Goal: Task Accomplishment & Management: Manage account settings

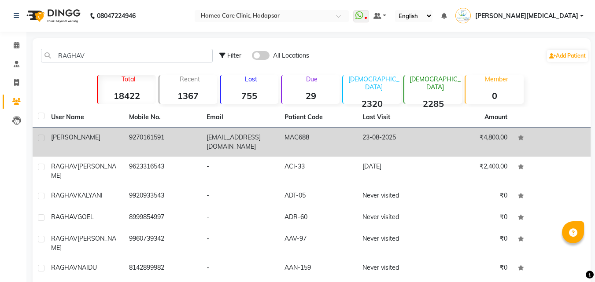
click at [411, 142] on td "23-08-2025" at bounding box center [396, 142] width 78 height 29
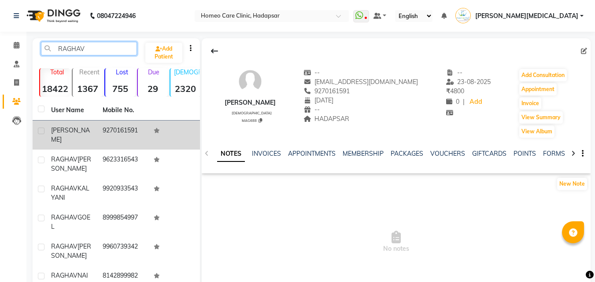
click at [108, 45] on input "RAGHAV" at bounding box center [89, 49] width 96 height 14
type input "R"
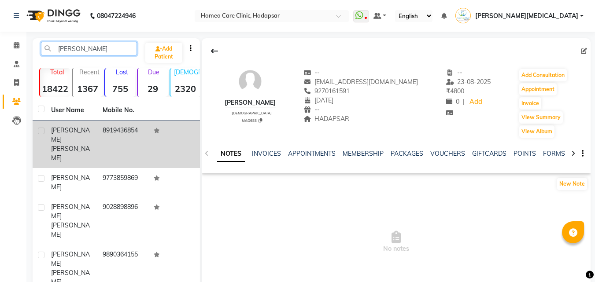
type input "[PERSON_NAME]"
click at [130, 143] on td "8919436854" at bounding box center [123, 145] width 52 height 48
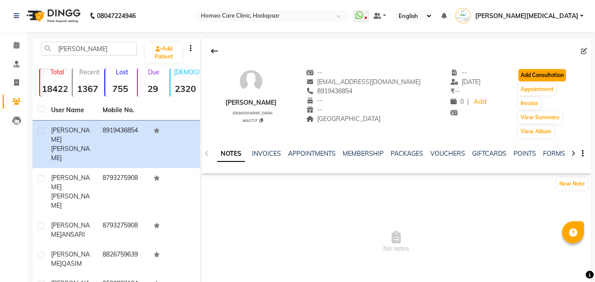
click at [546, 74] on button "Add Consultation" at bounding box center [542, 75] width 48 height 12
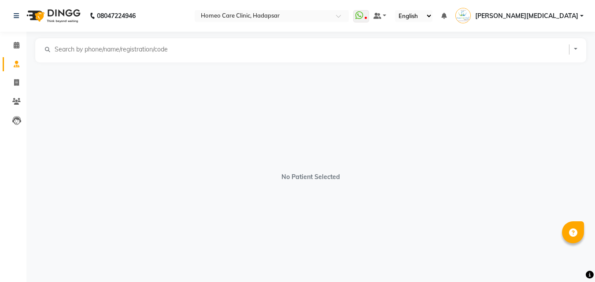
select select "[DEMOGRAPHIC_DATA]"
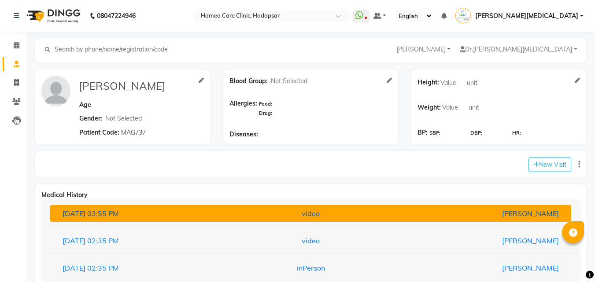
click at [474, 211] on div "[PERSON_NAME]" at bounding box center [480, 213] width 170 height 11
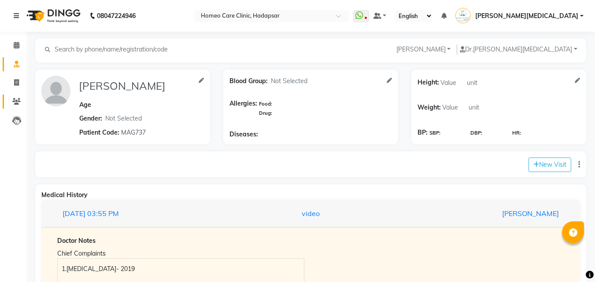
click at [15, 100] on icon at bounding box center [16, 101] width 8 height 7
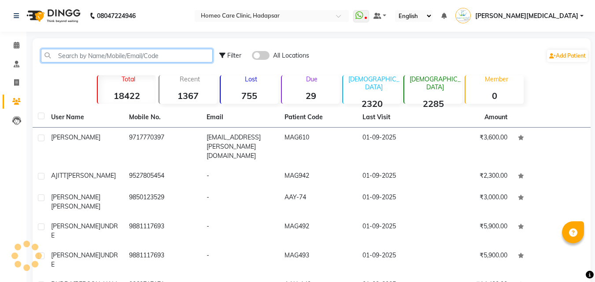
click at [152, 53] on input "text" at bounding box center [127, 56] width 172 height 14
type input "N"
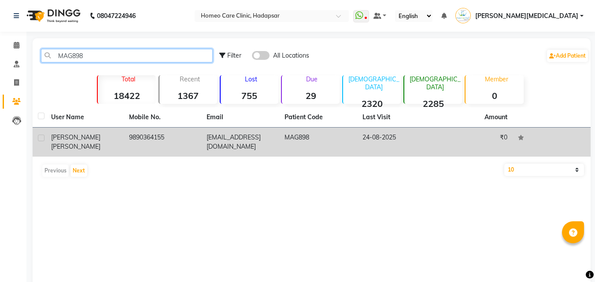
type input "MAG898"
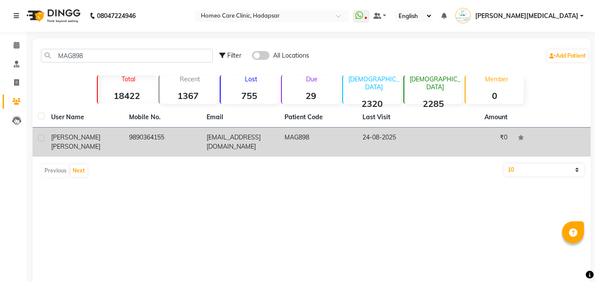
click at [336, 140] on td "MAG898" at bounding box center [318, 142] width 78 height 29
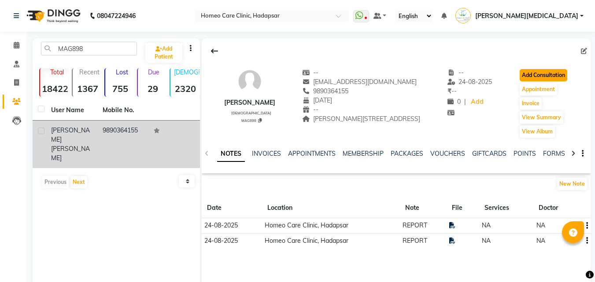
click at [546, 76] on button "Add Consultation" at bounding box center [544, 75] width 48 height 12
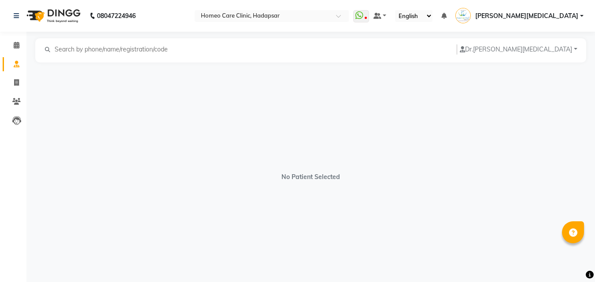
select select "[DEMOGRAPHIC_DATA]"
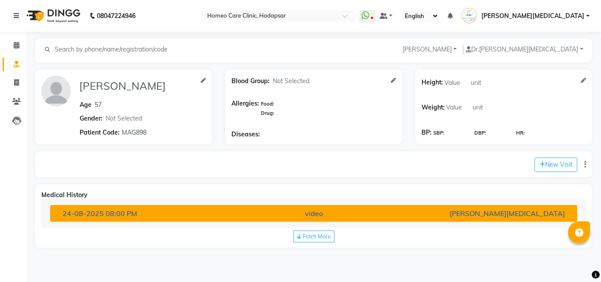
click at [313, 206] on button "[DATE] 08:00 PM video [PERSON_NAME][MEDICAL_DATA]" at bounding box center [313, 213] width 527 height 17
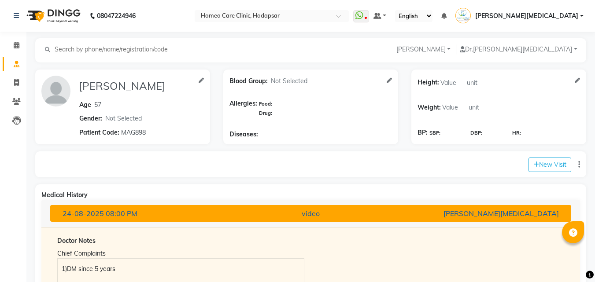
click at [222, 210] on div "[DATE] 08:00 PM" at bounding box center [141, 213] width 170 height 11
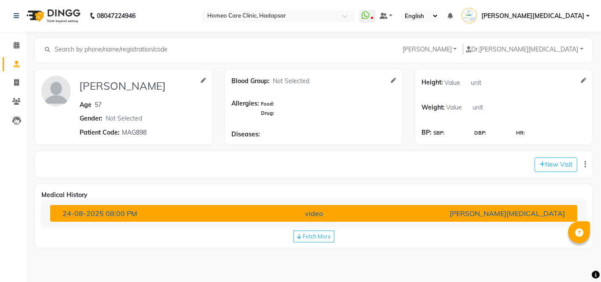
click at [50, 205] on button "[DATE] 08:00 PM video [PERSON_NAME][MEDICAL_DATA]" at bounding box center [313, 213] width 527 height 17
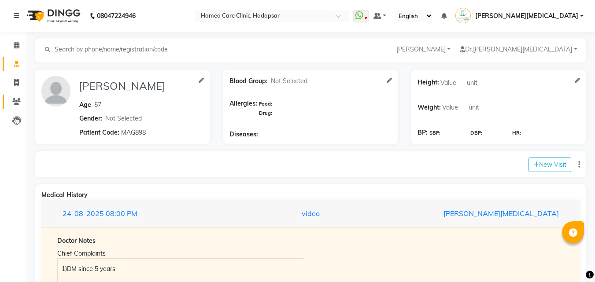
click at [16, 108] on link "Patients" at bounding box center [13, 102] width 21 height 15
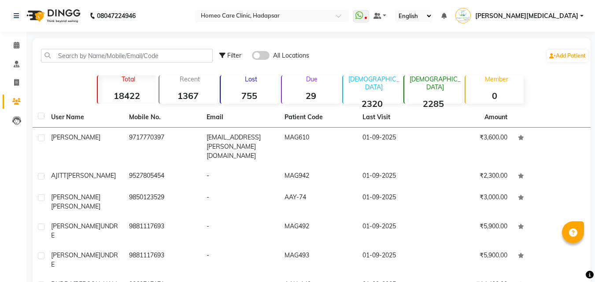
click at [3, 95] on link "Patients" at bounding box center [13, 102] width 21 height 15
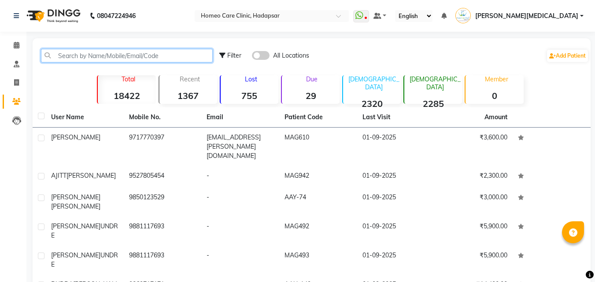
click at [173, 58] on input "text" at bounding box center [127, 56] width 172 height 14
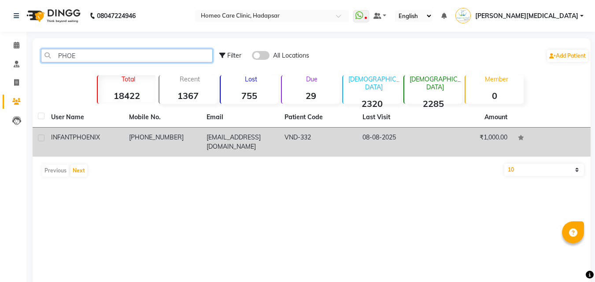
type input "PHOE"
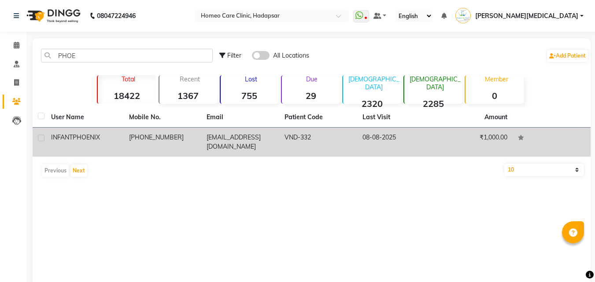
click at [391, 138] on td "08-08-2025" at bounding box center [396, 142] width 78 height 29
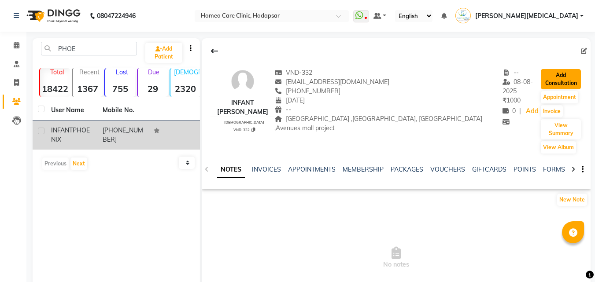
click at [550, 72] on button "Add Consultation" at bounding box center [561, 79] width 40 height 20
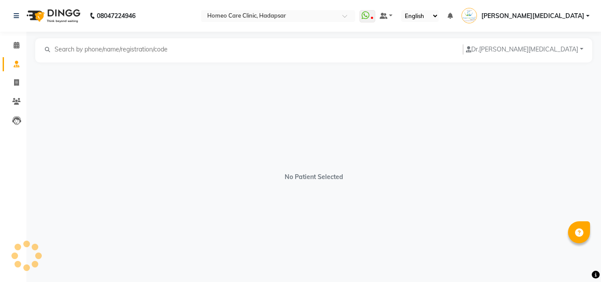
select select "[DEMOGRAPHIC_DATA]"
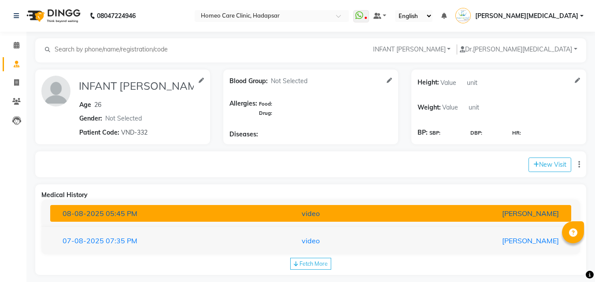
click at [399, 218] on div "[PERSON_NAME]" at bounding box center [480, 213] width 170 height 11
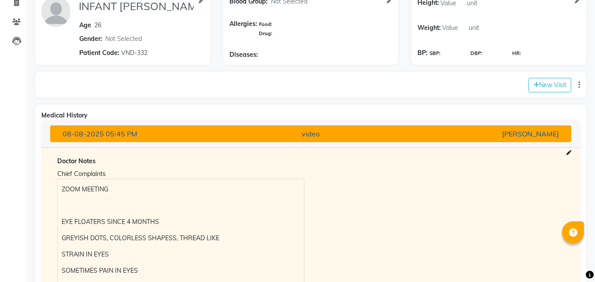
click at [534, 131] on div "[PERSON_NAME]" at bounding box center [480, 134] width 170 height 11
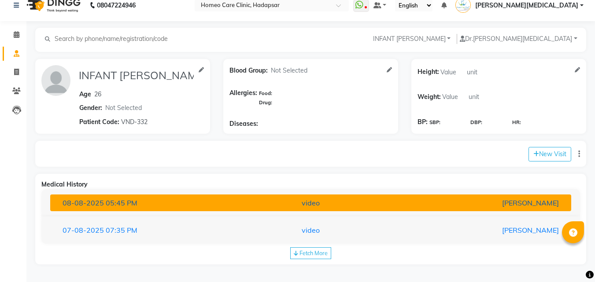
scroll to position [11, 0]
click at [50, 195] on button "[DATE] 05:45 PM video [PERSON_NAME]" at bounding box center [310, 203] width 521 height 17
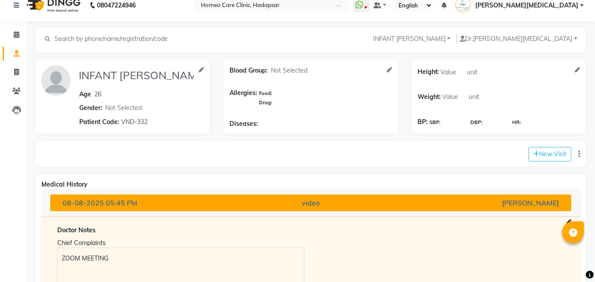
click at [50, 195] on button "[DATE] 05:45 PM video [PERSON_NAME]" at bounding box center [310, 203] width 521 height 17
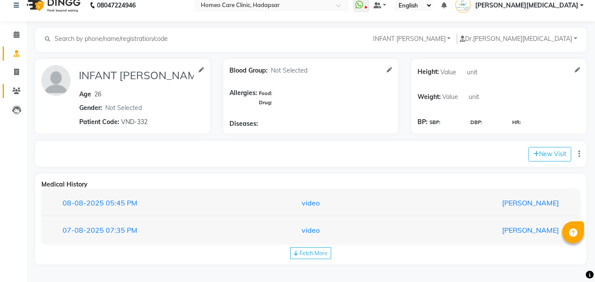
click at [17, 90] on icon at bounding box center [16, 91] width 8 height 7
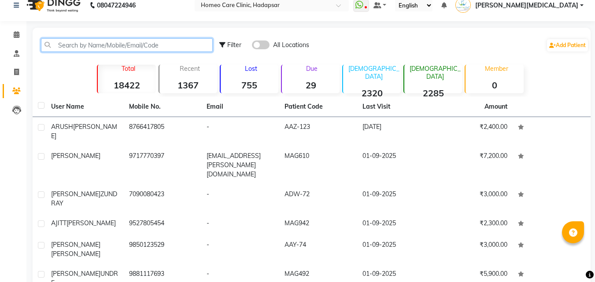
click at [189, 51] on input "text" at bounding box center [127, 45] width 172 height 14
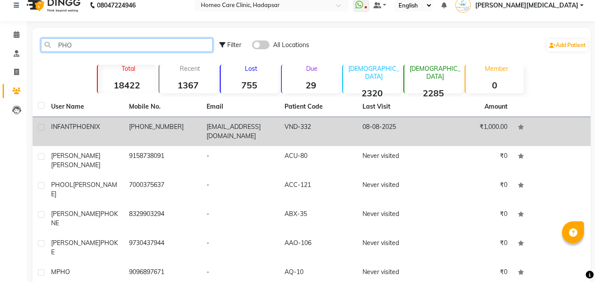
type input "PHO"
click at [331, 127] on td "VND-332" at bounding box center [318, 131] width 78 height 29
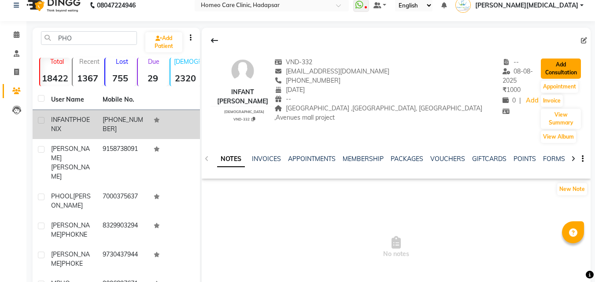
click at [559, 68] on button "Add Consultation" at bounding box center [561, 69] width 40 height 20
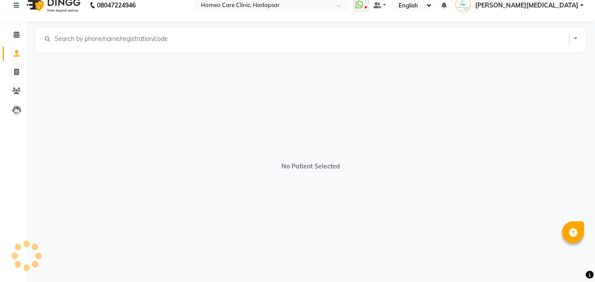
select select "[DEMOGRAPHIC_DATA]"
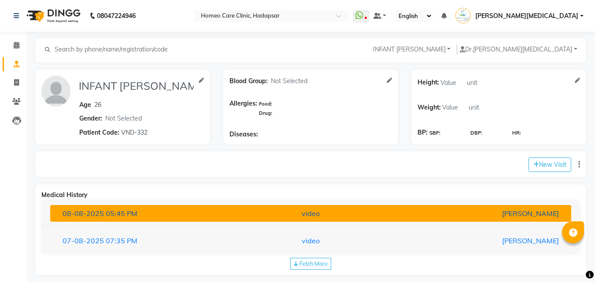
click at [442, 207] on button "[DATE] 05:45 PM video [PERSON_NAME]" at bounding box center [310, 213] width 521 height 17
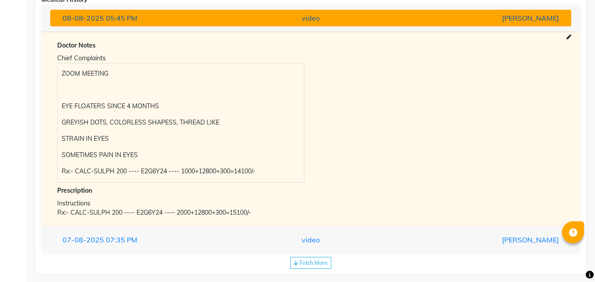
scroll to position [205, 0]
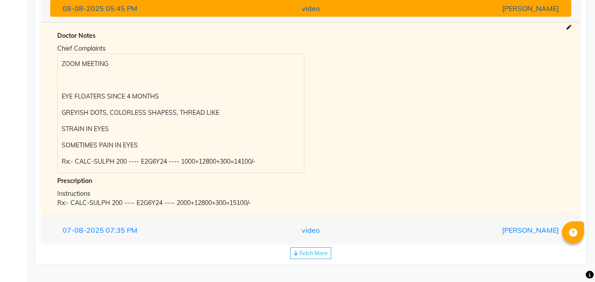
click at [65, 13] on div "[DATE] 05:45 PM" at bounding box center [141, 8] width 170 height 11
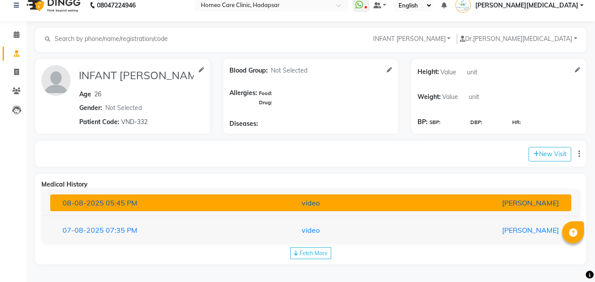
scroll to position [11, 0]
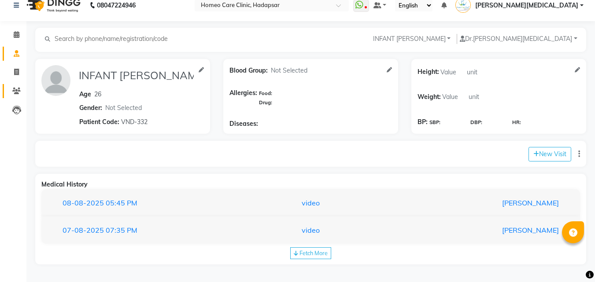
click at [24, 90] on span at bounding box center [16, 91] width 15 height 10
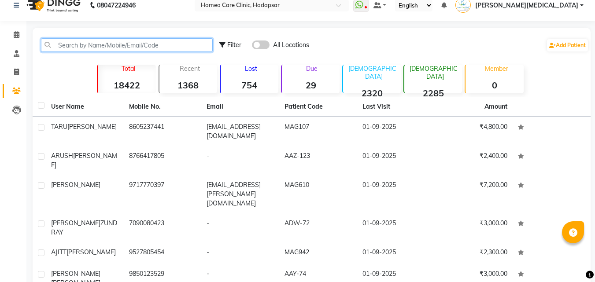
click at [171, 48] on input "text" at bounding box center [127, 45] width 172 height 14
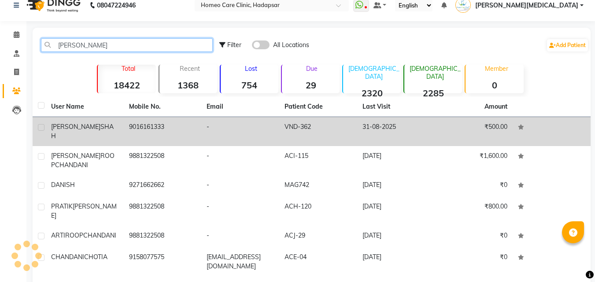
type input "[PERSON_NAME]"
click at [357, 127] on td "31-08-2025" at bounding box center [396, 131] width 78 height 29
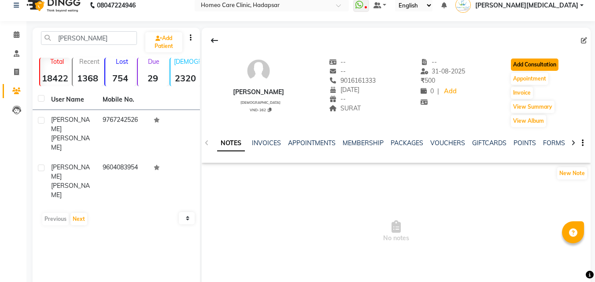
click at [538, 64] on button "Add Consultation" at bounding box center [535, 65] width 48 height 12
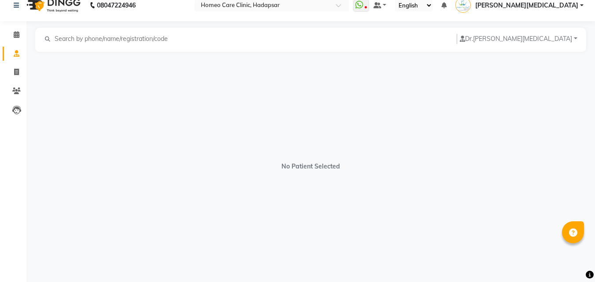
select select "[DEMOGRAPHIC_DATA]"
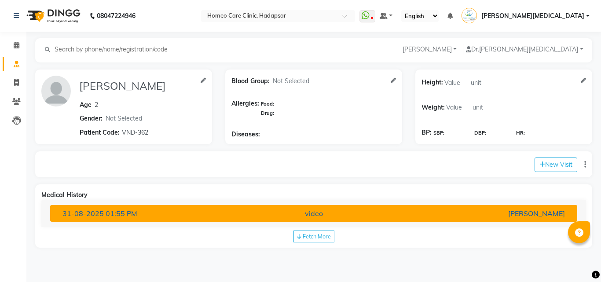
click at [441, 211] on div "[PERSON_NAME]" at bounding box center [486, 213] width 172 height 11
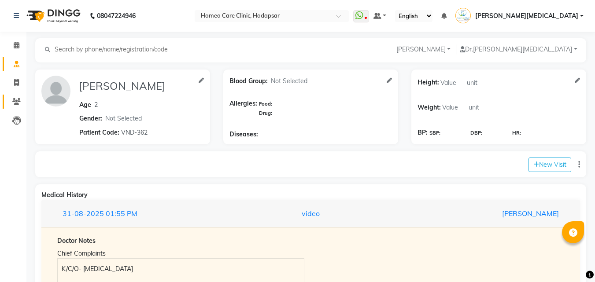
click at [15, 103] on icon at bounding box center [16, 101] width 8 height 7
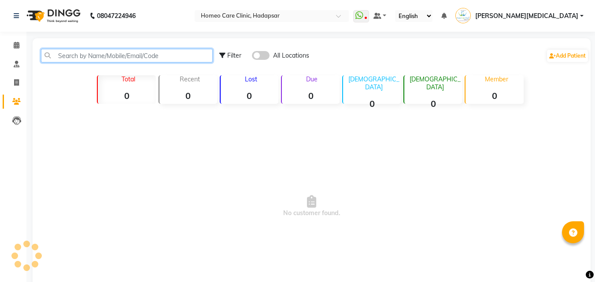
click at [158, 53] on input "text" at bounding box center [127, 56] width 172 height 14
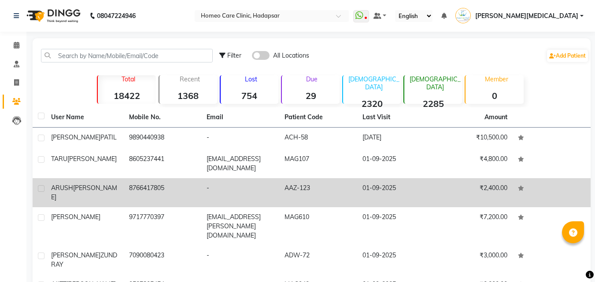
click at [585, 185] on td at bounding box center [551, 192] width 78 height 29
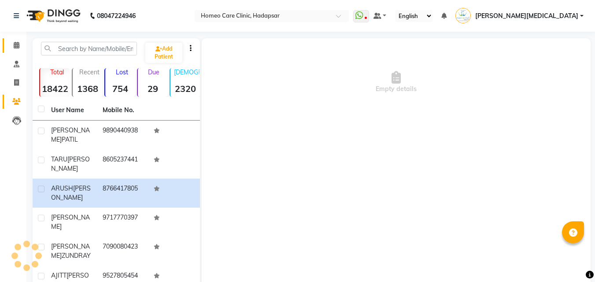
click at [20, 48] on span at bounding box center [16, 46] width 15 height 10
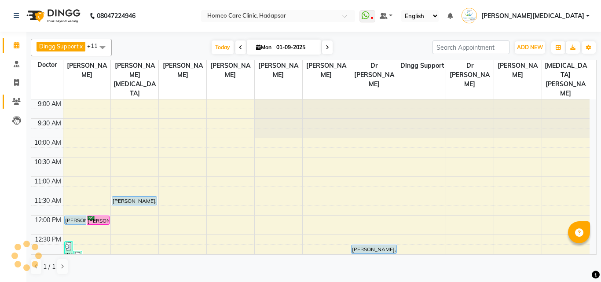
click at [18, 101] on icon at bounding box center [16, 101] width 8 height 7
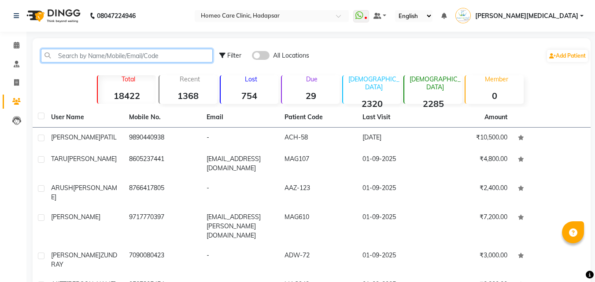
click at [183, 53] on input "text" at bounding box center [127, 56] width 172 height 14
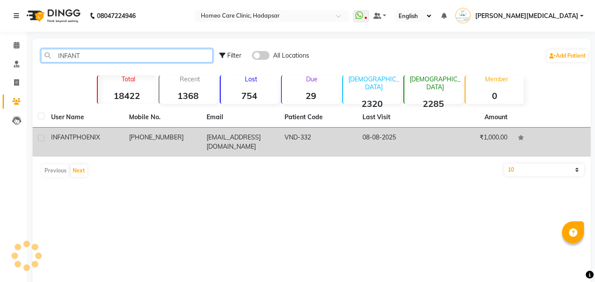
type input "INFANT"
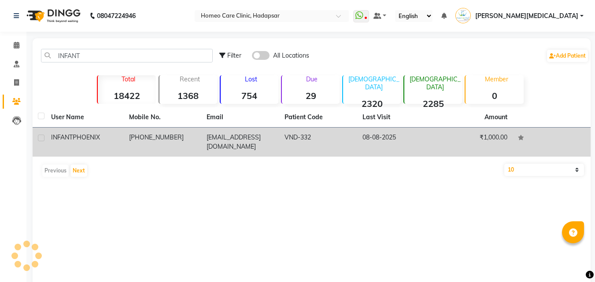
click at [313, 135] on td "VND-332" at bounding box center [318, 142] width 78 height 29
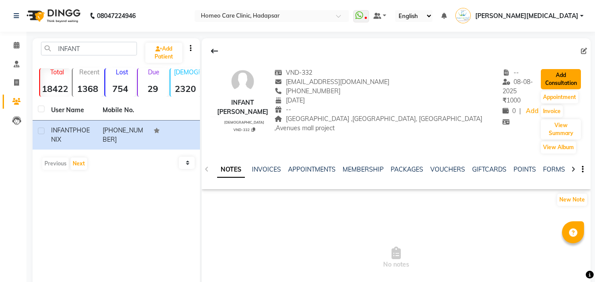
click at [563, 74] on button "Add Consultation" at bounding box center [561, 79] width 40 height 20
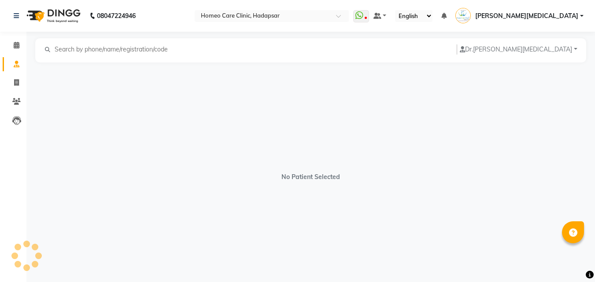
select select "[DEMOGRAPHIC_DATA]"
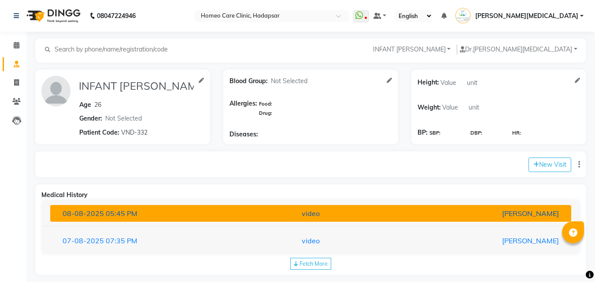
click at [438, 212] on div "[PERSON_NAME]" at bounding box center [480, 213] width 170 height 11
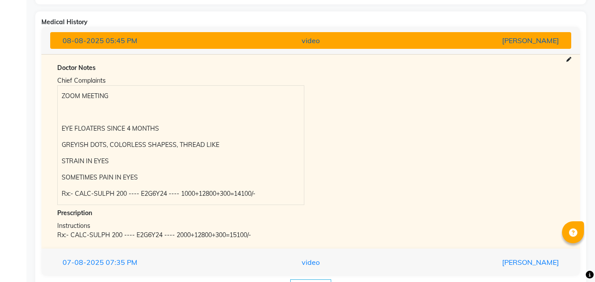
scroll to position [205, 0]
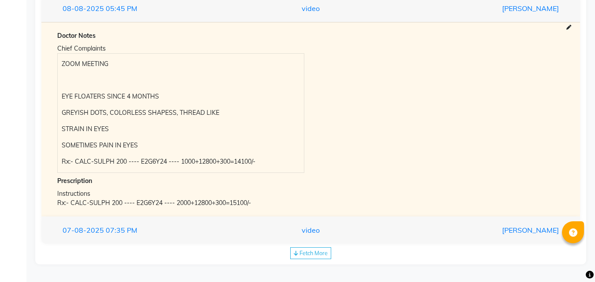
click at [576, 25] on div "Doctor Notes Chief Complaints ZOOM MEETING EYE FLOATERS SINCE 4 MONTHS GREYISH …" at bounding box center [310, 119] width 538 height 195
click at [569, 29] on icon at bounding box center [568, 27] width 5 height 5
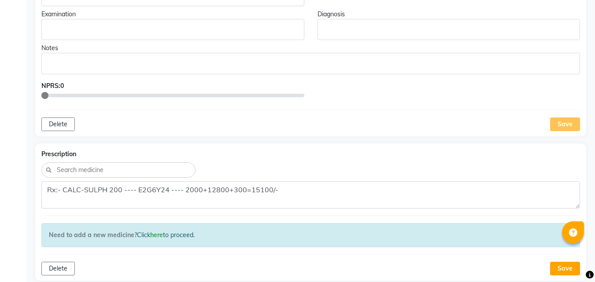
scroll to position [325, 0]
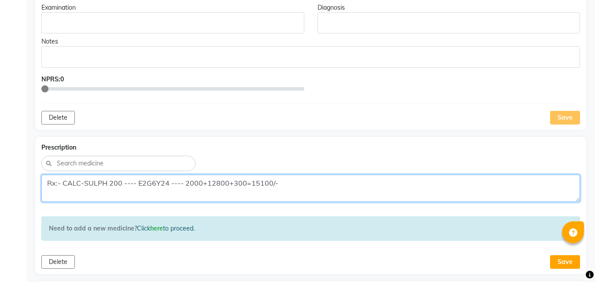
click at [199, 185] on textarea "Rx:- CALC-SULPH 200 ---- E2G6Y24 ---- 2000+12800+300=15100/-" at bounding box center [310, 188] width 538 height 27
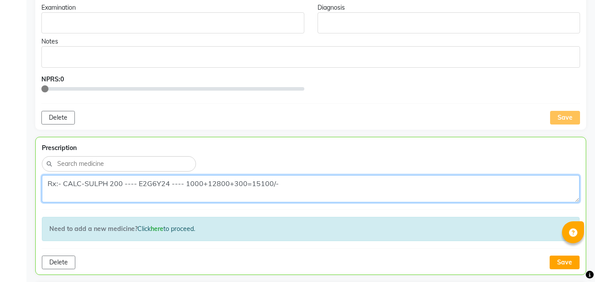
click at [255, 182] on textarea "Rx:- CALC-SULPH 200 ---- E2G6Y24 ---- 1000+12800+300=15100/-" at bounding box center [311, 188] width 538 height 27
type textarea "Rx:- CALC-SULPH 200 ---- E2G6Y24 ---- 1000+12800+300=14100/-"
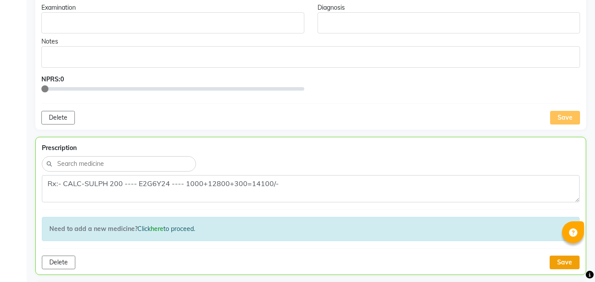
click at [559, 262] on button "Save" at bounding box center [564, 263] width 30 height 14
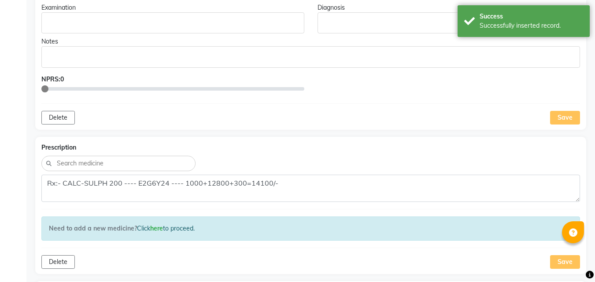
click at [565, 118] on div "Save" at bounding box center [565, 118] width 30 height 14
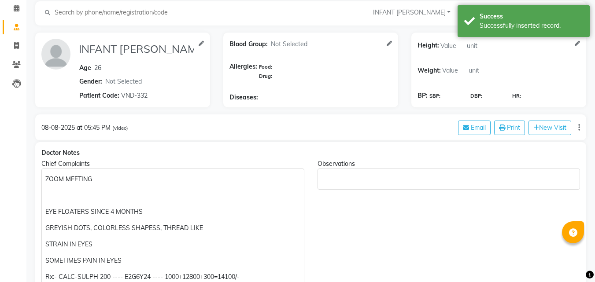
scroll to position [0, 0]
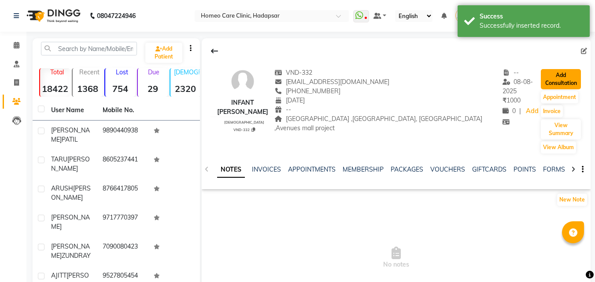
click at [560, 74] on button "Add Consultation" at bounding box center [561, 79] width 40 height 20
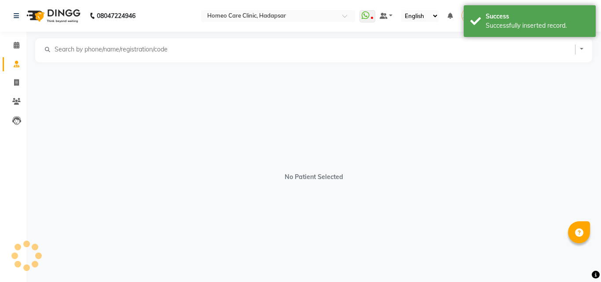
select select "[DEMOGRAPHIC_DATA]"
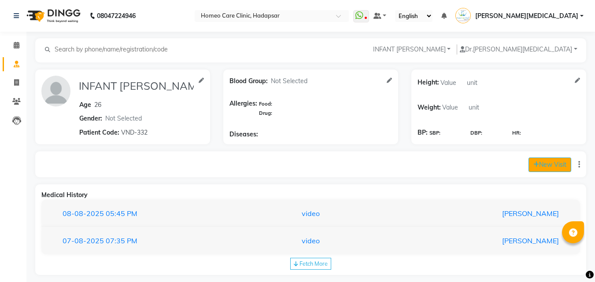
click at [554, 166] on button "New Visit" at bounding box center [549, 165] width 43 height 15
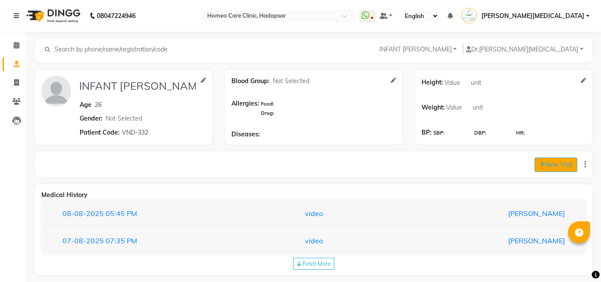
select select "965"
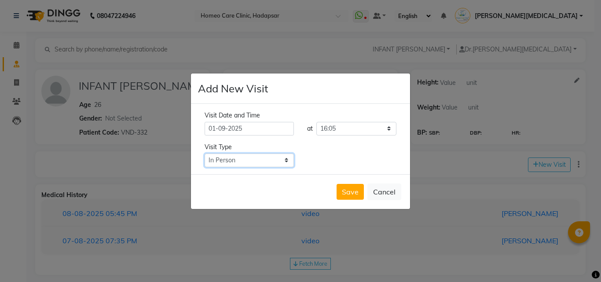
click at [288, 160] on select "Select Type In Person Video Phone Chat" at bounding box center [249, 161] width 89 height 14
select select "chat"
click at [205, 154] on select "Select Type In Person Video Phone Chat" at bounding box center [249, 161] width 89 height 14
click at [357, 193] on button "Save" at bounding box center [350, 192] width 27 height 16
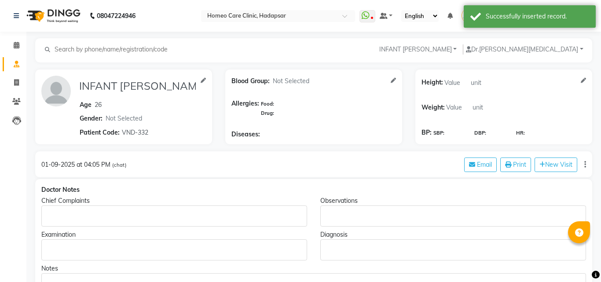
type input "INFANT [PERSON_NAME]"
type input "26"
select select "[DEMOGRAPHIC_DATA]"
type input "VND-332"
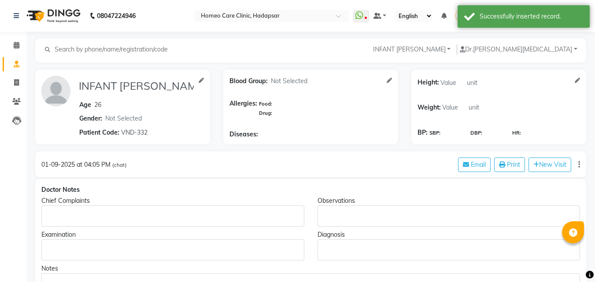
click at [92, 207] on div "Rich Text Editor, main" at bounding box center [172, 216] width 263 height 21
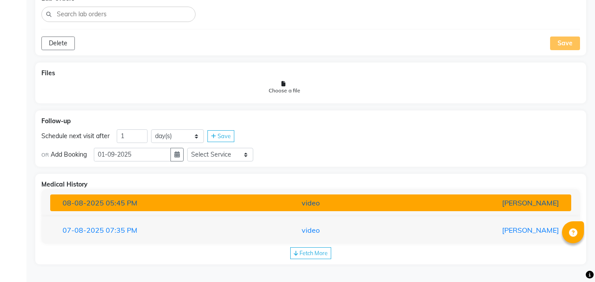
click at [324, 200] on div "video" at bounding box center [311, 203] width 170 height 11
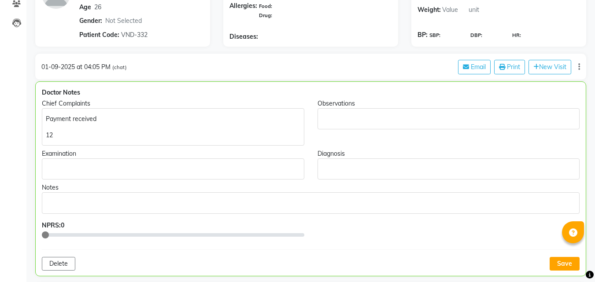
scroll to position [90, 0]
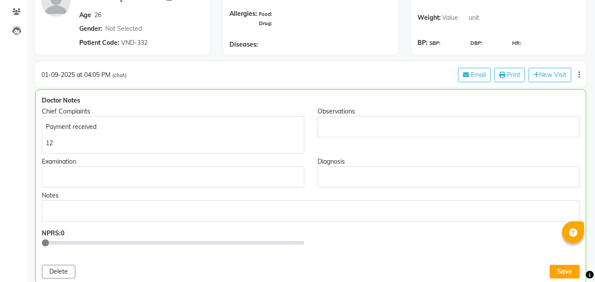
click at [70, 147] on p "12" at bounding box center [173, 143] width 254 height 9
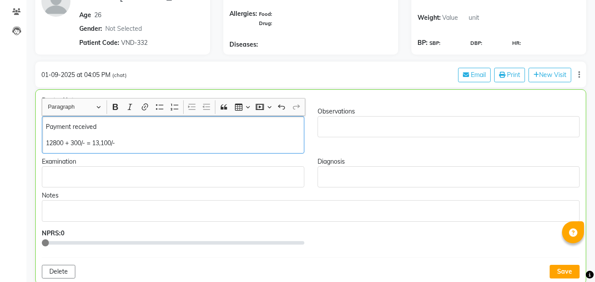
click at [66, 142] on p "12800 + 300/- = 13,100/-" at bounding box center [173, 143] width 254 height 9
click at [162, 122] on p "Payment received" at bounding box center [173, 126] width 254 height 9
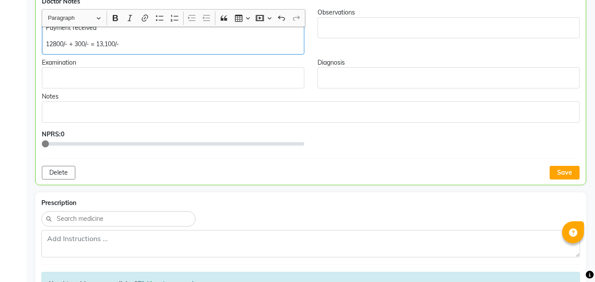
scroll to position [187, 0]
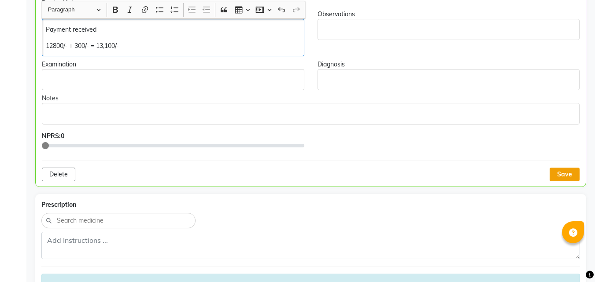
click at [566, 176] on button "Save" at bounding box center [564, 175] width 30 height 14
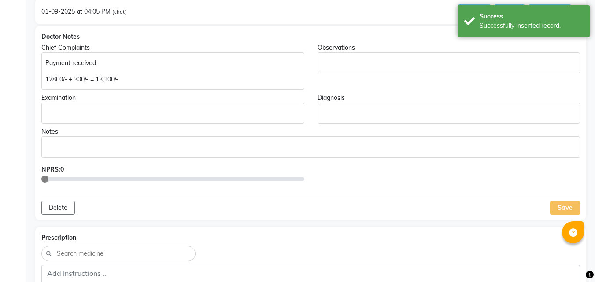
scroll to position [151, 0]
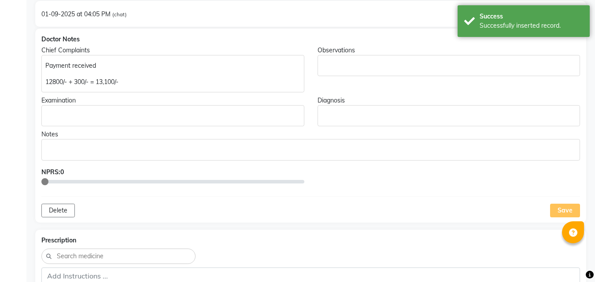
click at [568, 210] on div "Save" at bounding box center [565, 211] width 30 height 14
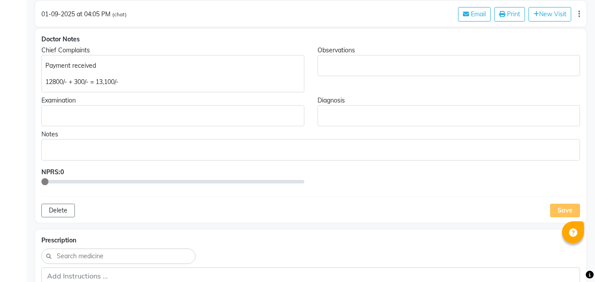
click at [560, 209] on div "Save" at bounding box center [565, 211] width 30 height 14
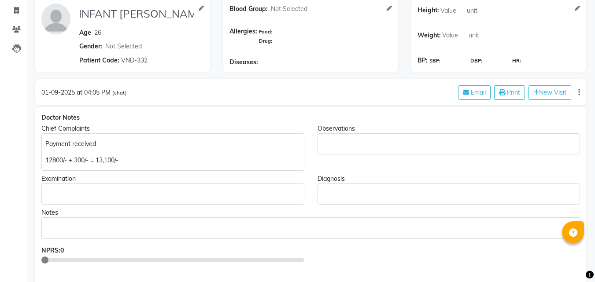
scroll to position [0, 0]
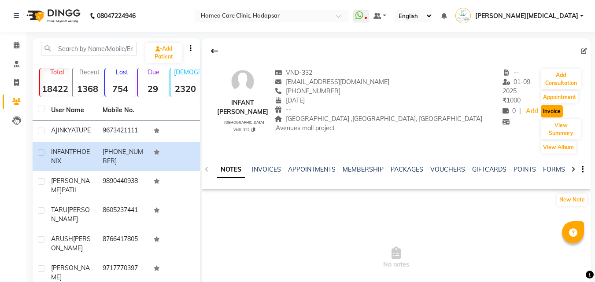
click at [541, 105] on button "Invoice" at bounding box center [552, 111] width 22 height 12
select select "service"
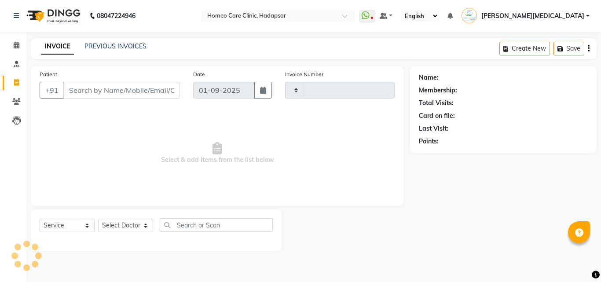
type input "2934"
select select "7485"
type input "572988205"
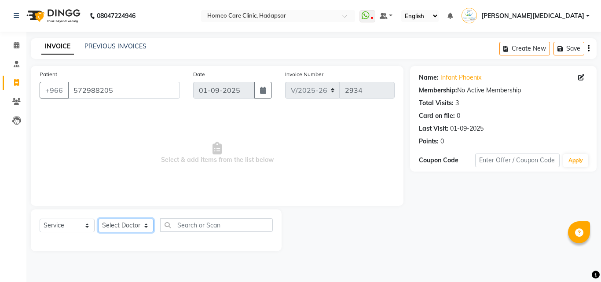
click at [143, 224] on select "Select Doctor Dingg Support [PERSON_NAME] [PERSON_NAME] [PERSON_NAME] [PERSON_N…" at bounding box center [125, 226] width 55 height 14
select select "70882"
click at [98, 219] on select "Select Doctor Dingg Support [PERSON_NAME] [PERSON_NAME] [PERSON_NAME] [PERSON_N…" at bounding box center [125, 226] width 55 height 14
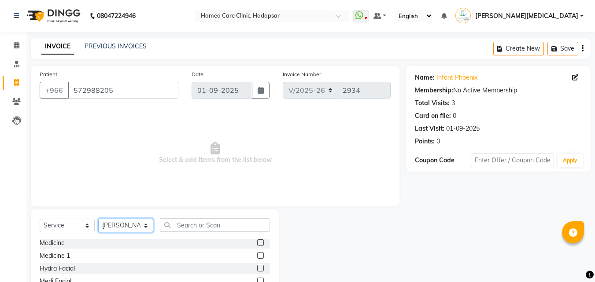
scroll to position [103, 0]
click at [257, 243] on label at bounding box center [260, 243] width 7 height 7
click at [257, 243] on input "checkbox" at bounding box center [260, 244] width 6 height 6
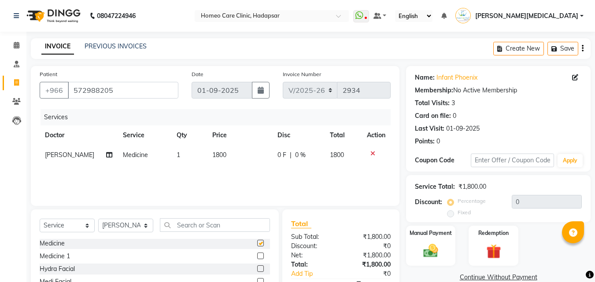
checkbox input "false"
click at [222, 154] on td "1800" at bounding box center [239, 155] width 65 height 20
select select "70882"
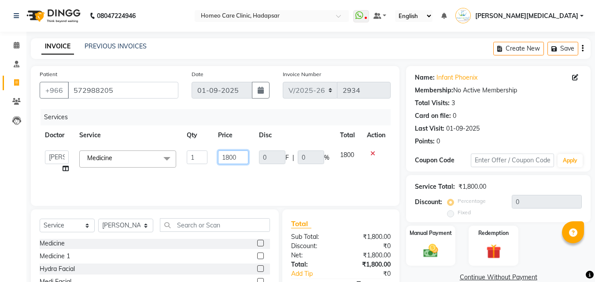
click at [240, 160] on input "1800" at bounding box center [233, 158] width 30 height 14
type input "1"
type input "13100"
click at [436, 247] on img at bounding box center [430, 251] width 25 height 18
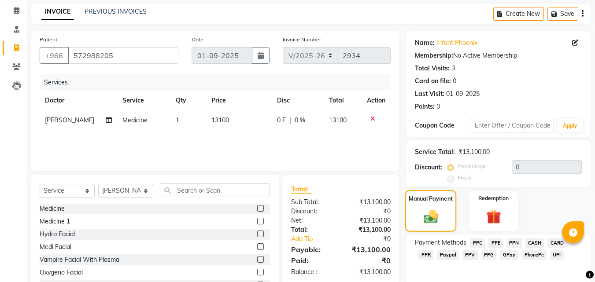
scroll to position [71, 0]
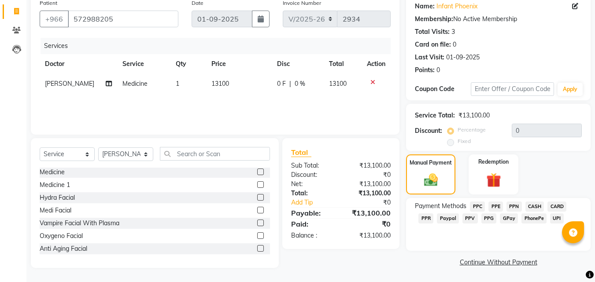
click at [512, 220] on span "GPay" at bounding box center [509, 219] width 18 height 10
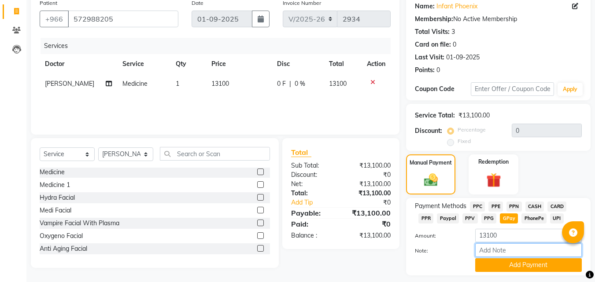
click at [513, 252] on input "Note:" at bounding box center [528, 250] width 107 height 14
type input "PPV"
click at [530, 263] on button "Add Payment" at bounding box center [528, 265] width 107 height 14
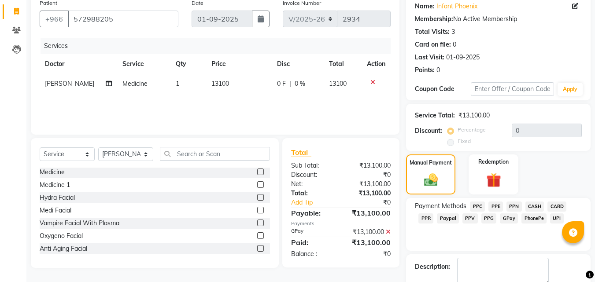
scroll to position [108, 0]
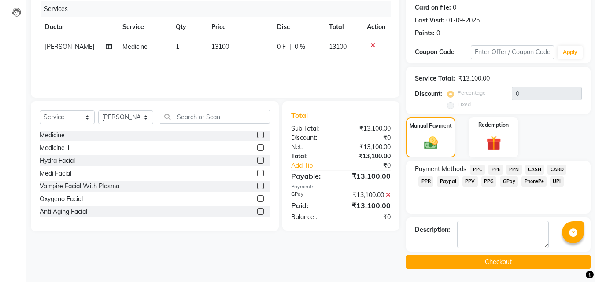
click at [526, 263] on button "Checkout" at bounding box center [498, 262] width 184 height 14
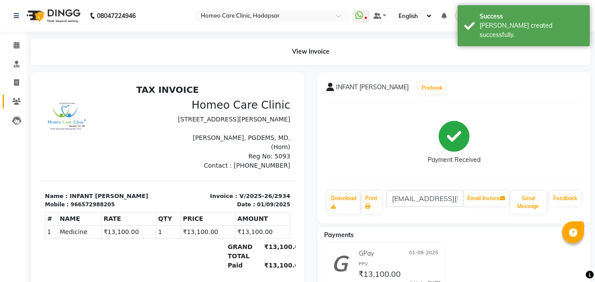
click at [15, 103] on icon at bounding box center [16, 101] width 8 height 7
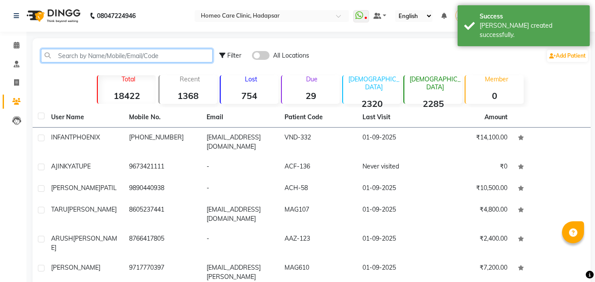
click at [77, 54] on input "text" at bounding box center [127, 56] width 172 height 14
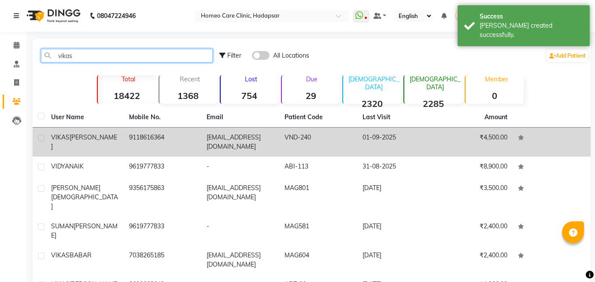
type input "vikas"
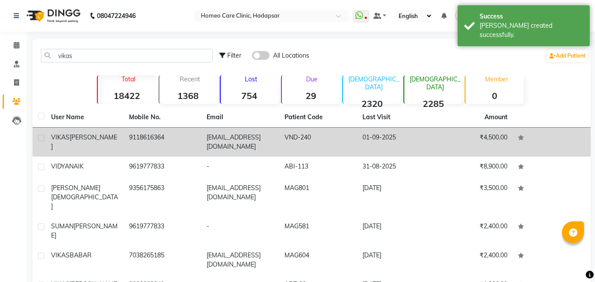
click at [384, 148] on td "01-09-2025" at bounding box center [396, 142] width 78 height 29
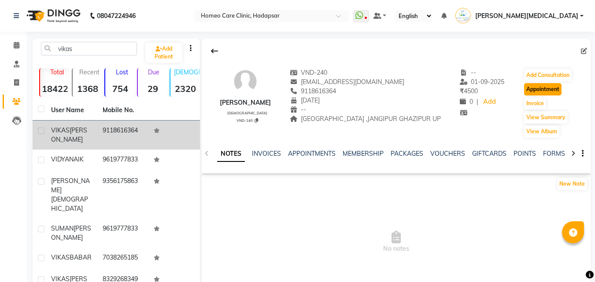
click at [553, 90] on button "Appointment" at bounding box center [542, 89] width 37 height 12
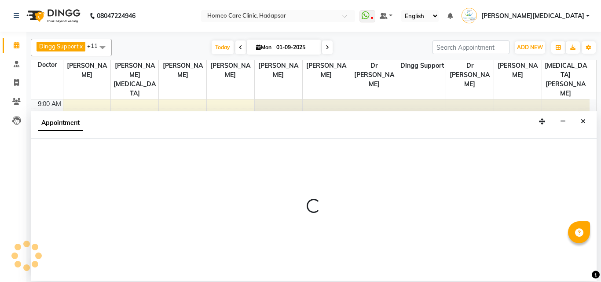
select select "tentative"
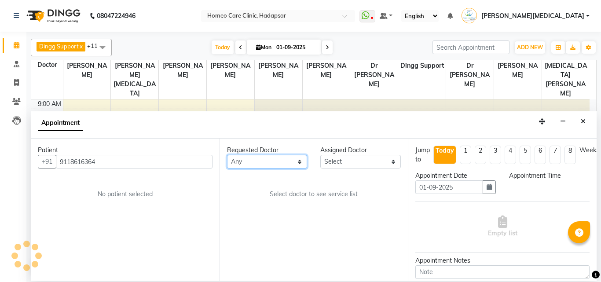
click at [294, 159] on select "Any Dingg Support [PERSON_NAME] [PERSON_NAME] [PERSON_NAME] [PERSON_NAME] [PERS…" at bounding box center [267, 162] width 81 height 14
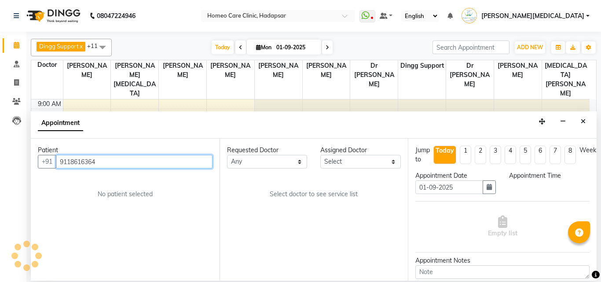
select select "600"
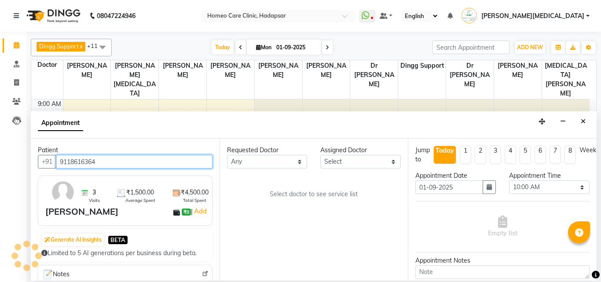
scroll to position [272, 0]
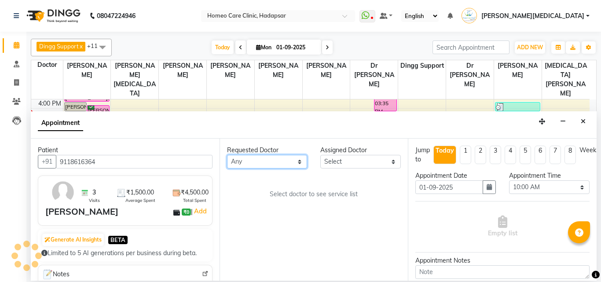
click at [296, 163] on select "Any Dingg Support [PERSON_NAME] [PERSON_NAME] [PERSON_NAME] [PERSON_NAME] [PERS…" at bounding box center [267, 162] width 81 height 14
select select "65966"
click at [227, 155] on select "Any Dingg Support [PERSON_NAME] [PERSON_NAME] [PERSON_NAME] [PERSON_NAME] [PERS…" at bounding box center [267, 162] width 81 height 14
select select "65966"
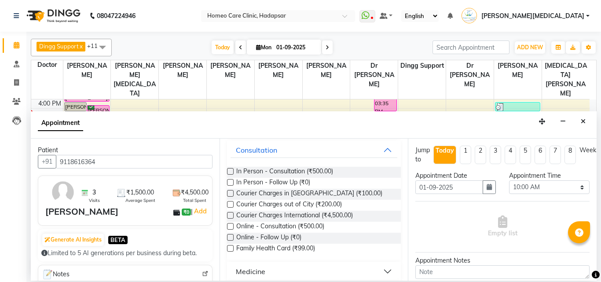
scroll to position [55, 0]
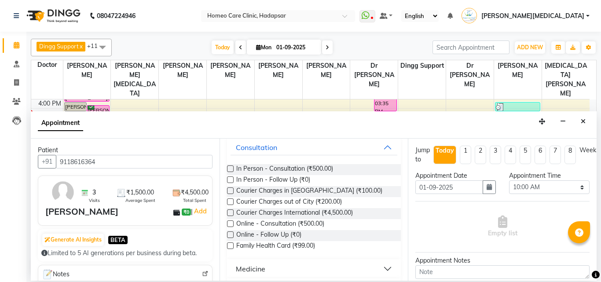
click at [231, 235] on label at bounding box center [230, 235] width 7 height 7
click at [231, 235] on input "checkbox" at bounding box center [230, 236] width 6 height 6
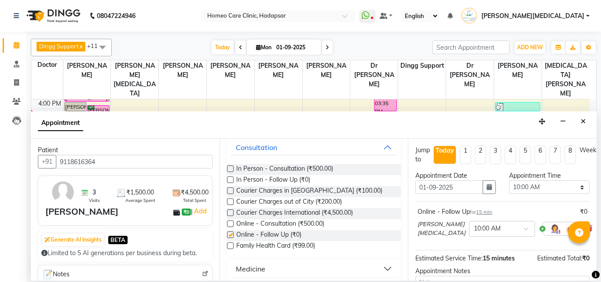
checkbox input "false"
click at [548, 183] on select "Select 10:00 AM 10:05 AM 10:10 AM 10:15 AM 10:20 AM 10:25 AM 10:30 AM 10:35 AM …" at bounding box center [549, 188] width 81 height 14
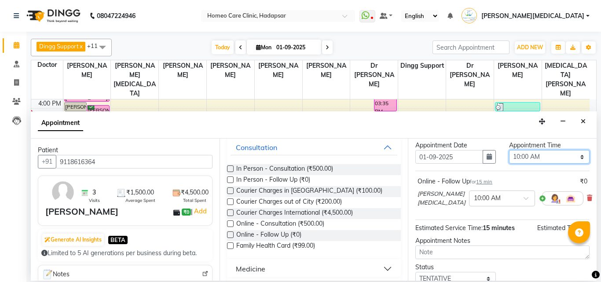
scroll to position [23, 0]
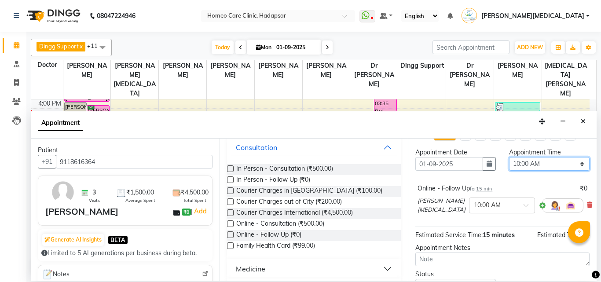
click at [561, 161] on select "Select 10:00 AM 10:05 AM 10:10 AM 10:15 AM 10:20 AM 10:25 AM 10:30 AM 10:35 AM …" at bounding box center [549, 164] width 81 height 14
select select "990"
click at [509, 157] on select "Select 10:00 AM 10:05 AM 10:10 AM 10:15 AM 10:20 AM 10:25 AM 10:30 AM 10:35 AM …" at bounding box center [549, 164] width 81 height 14
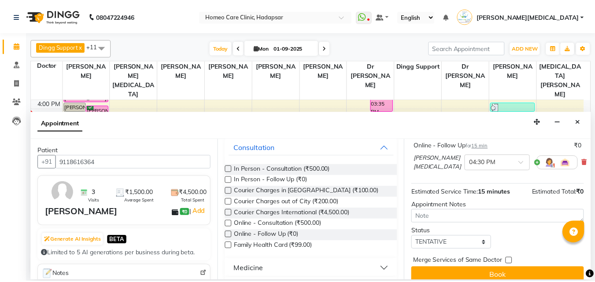
scroll to position [83, 0]
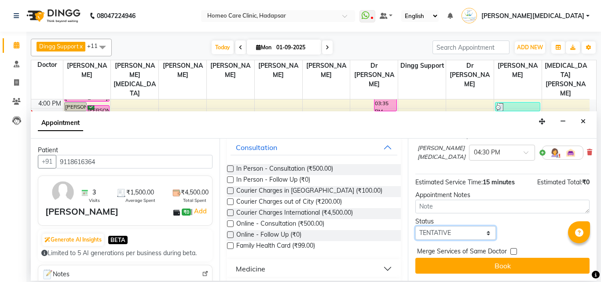
click at [468, 226] on select "Select TENTATIVE CONFIRM CHECK-IN UPCOMING" at bounding box center [456, 233] width 81 height 14
select select "confirm booking"
click at [416, 226] on select "Select TENTATIVE CONFIRM CHECK-IN UPCOMING" at bounding box center [456, 233] width 81 height 14
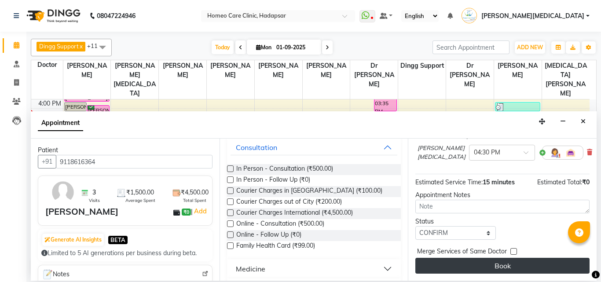
click at [514, 258] on button "Book" at bounding box center [503, 266] width 174 height 16
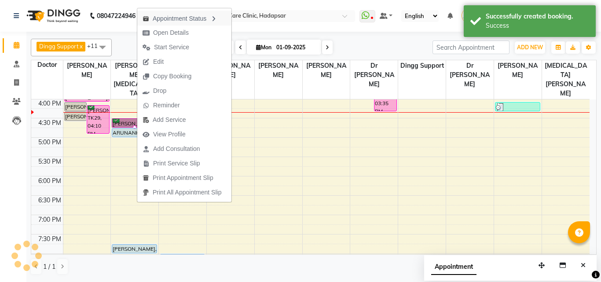
click at [212, 19] on div "Appointment Status" at bounding box center [184, 18] width 94 height 15
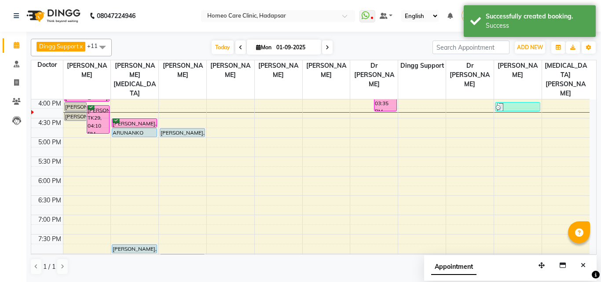
click at [141, 119] on div "[PERSON_NAME], TK31, 04:30 PM-04:45 PM, Online - Follow Up" at bounding box center [134, 123] width 44 height 8
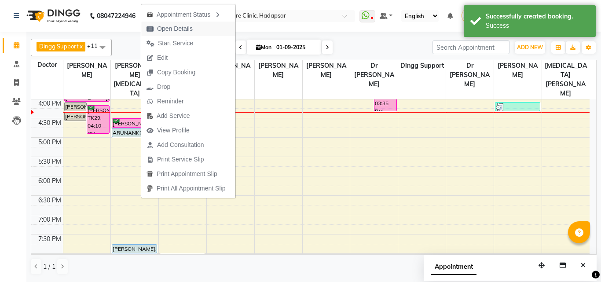
click at [208, 29] on button "Open Details" at bounding box center [188, 29] width 94 height 15
select select "6"
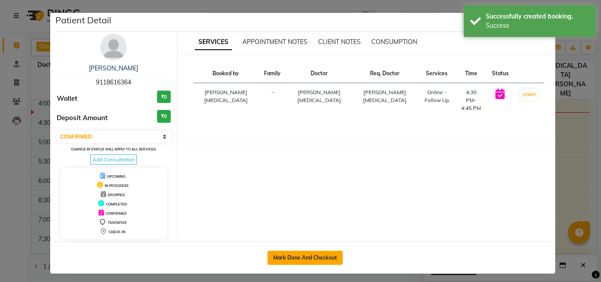
click at [332, 260] on button "Mark Done And Checkout" at bounding box center [305, 258] width 75 height 14
select select "service"
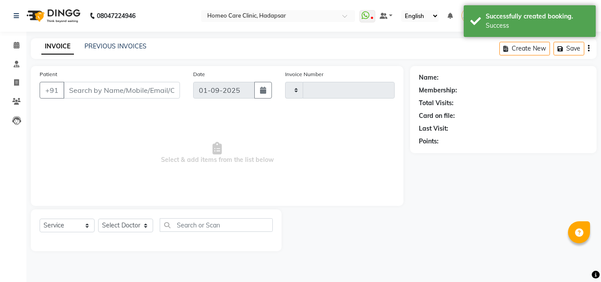
type input "2935"
select select "7485"
type input "9118616364"
select select "65966"
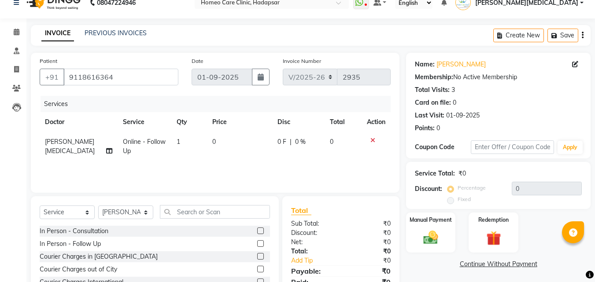
scroll to position [70, 0]
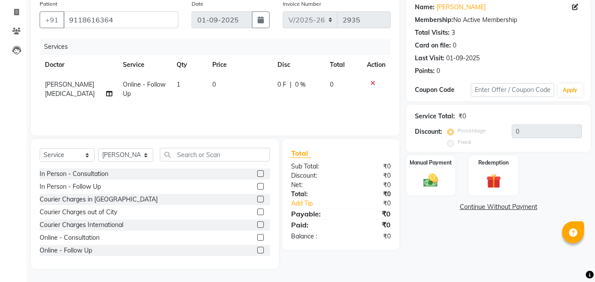
click at [257, 212] on label at bounding box center [260, 212] width 7 height 7
click at [257, 212] on input "checkbox" at bounding box center [260, 213] width 6 height 6
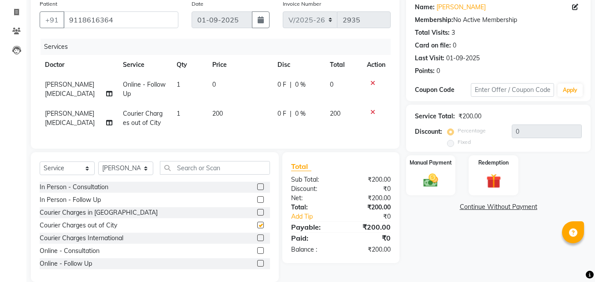
checkbox input "false"
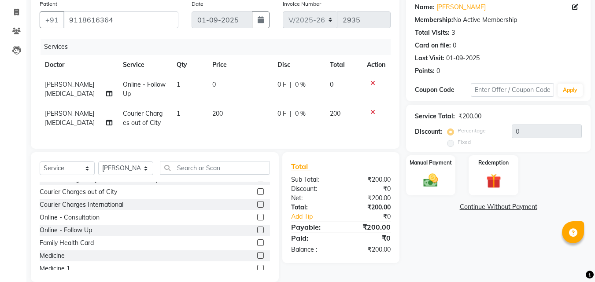
scroll to position [37, 0]
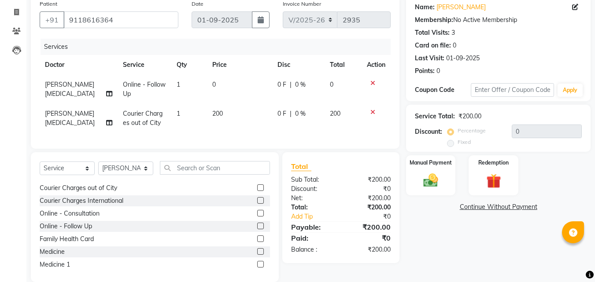
click at [257, 255] on label at bounding box center [260, 251] width 7 height 7
click at [257, 255] on input "checkbox" at bounding box center [260, 252] width 6 height 6
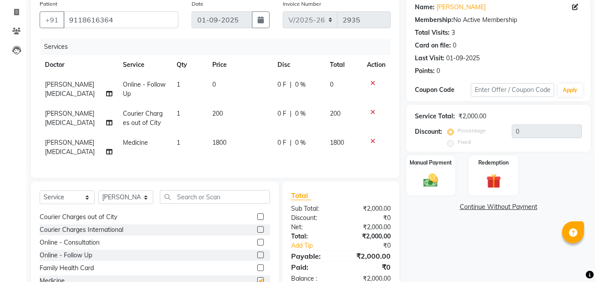
checkbox input "false"
click at [433, 173] on img at bounding box center [430, 181] width 25 height 18
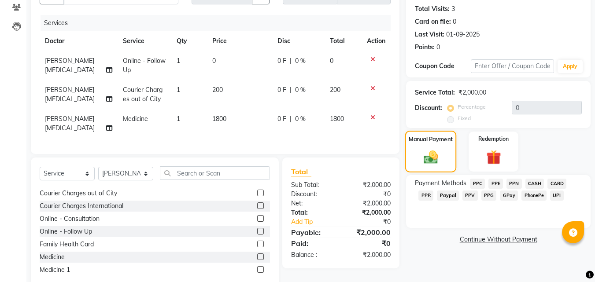
scroll to position [110, 0]
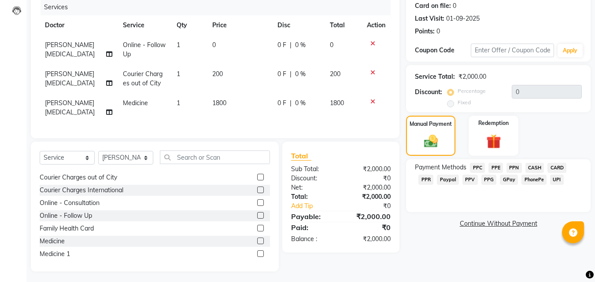
click at [534, 182] on span "PhonePe" at bounding box center [533, 180] width 25 height 10
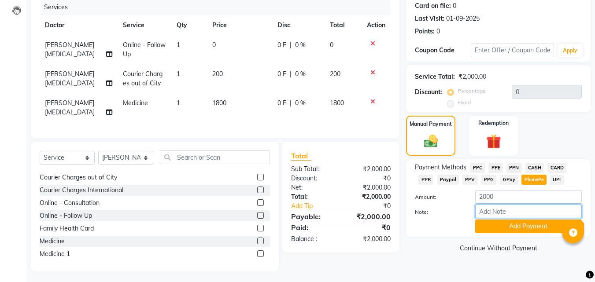
click at [528, 211] on input "Note:" at bounding box center [528, 212] width 107 height 14
type input "PPR"
click at [538, 221] on button "Add Payment" at bounding box center [528, 227] width 107 height 14
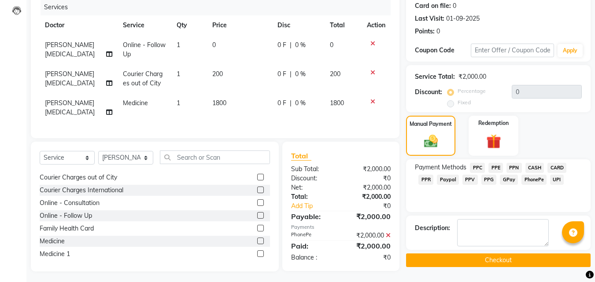
click at [523, 264] on button "Checkout" at bounding box center [498, 261] width 184 height 14
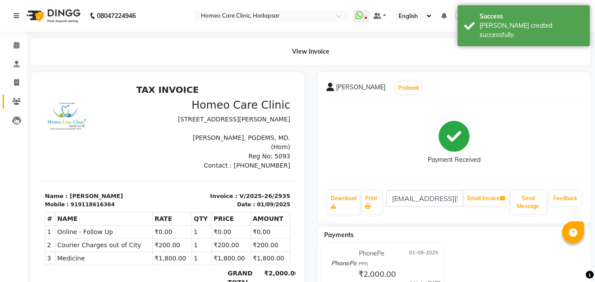
click at [17, 106] on span at bounding box center [16, 102] width 15 height 10
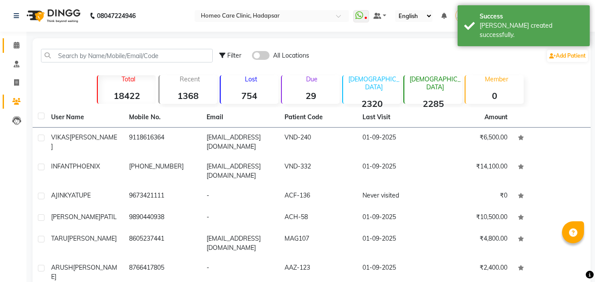
click at [21, 40] on link "Calendar" at bounding box center [13, 45] width 21 height 15
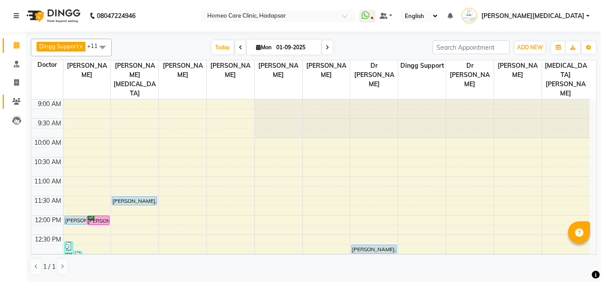
click at [19, 102] on icon at bounding box center [16, 101] width 8 height 7
